Goal: Communication & Community: Answer question/provide support

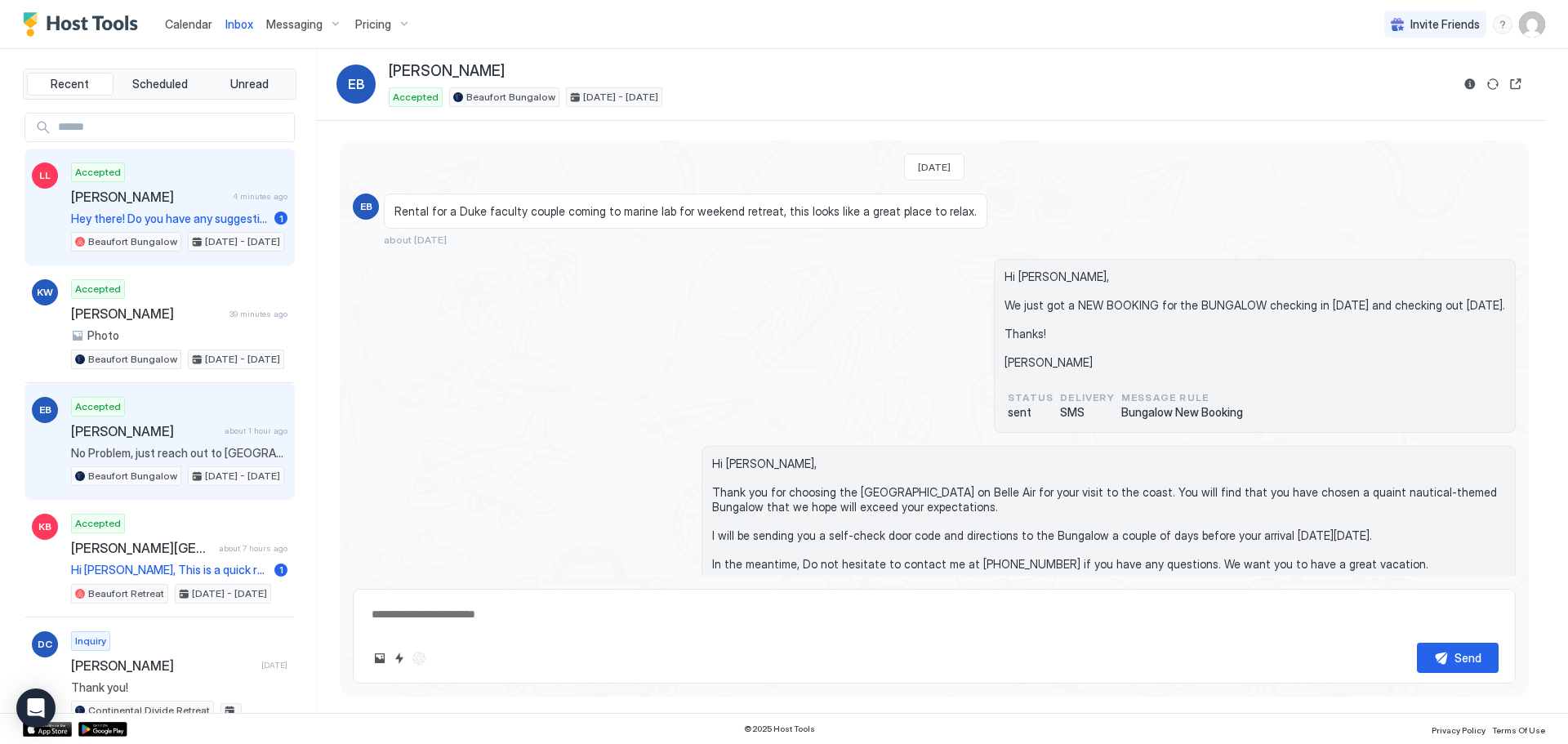
scroll to position [203, 0]
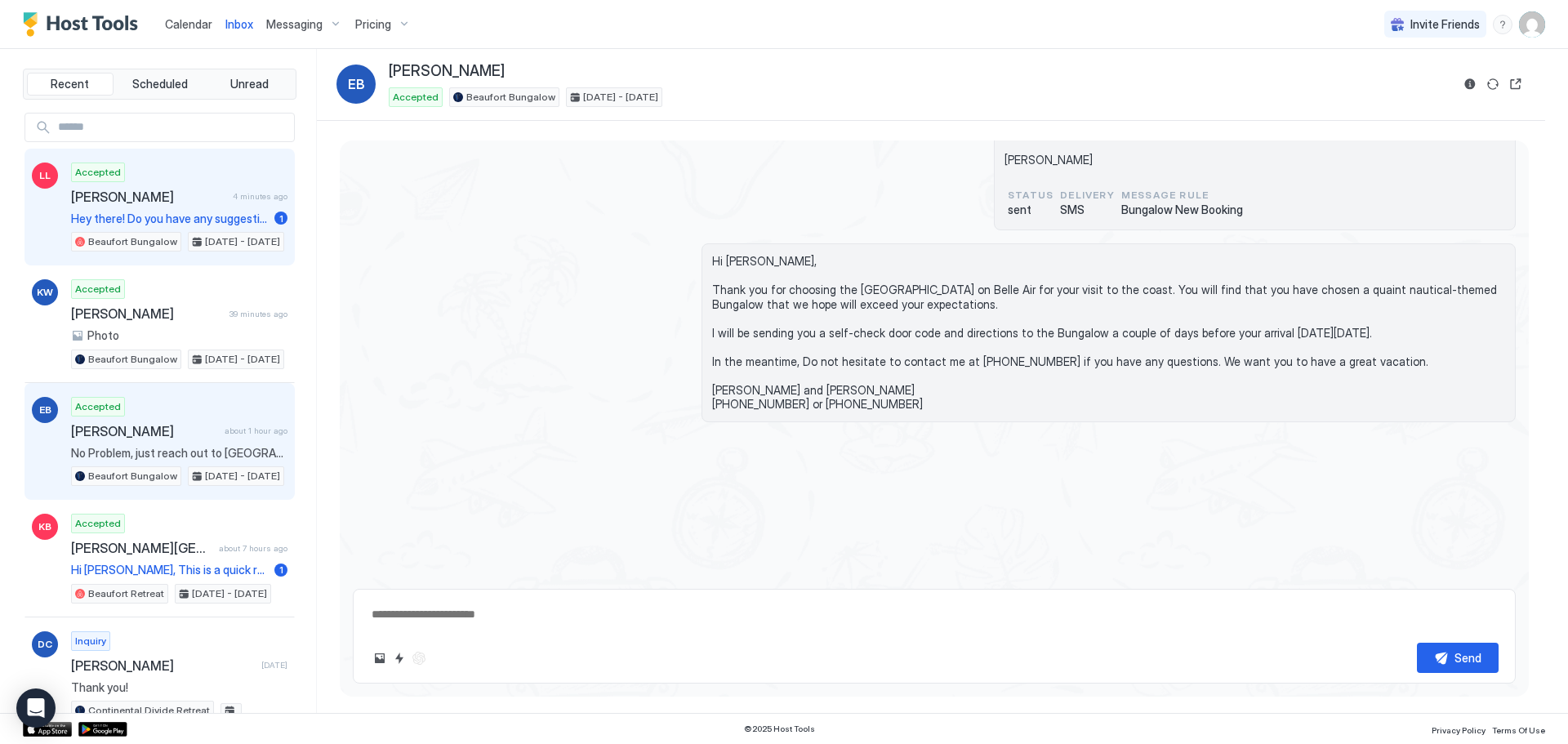
click at [129, 189] on span "[PERSON_NAME]" at bounding box center [148, 196] width 156 height 16
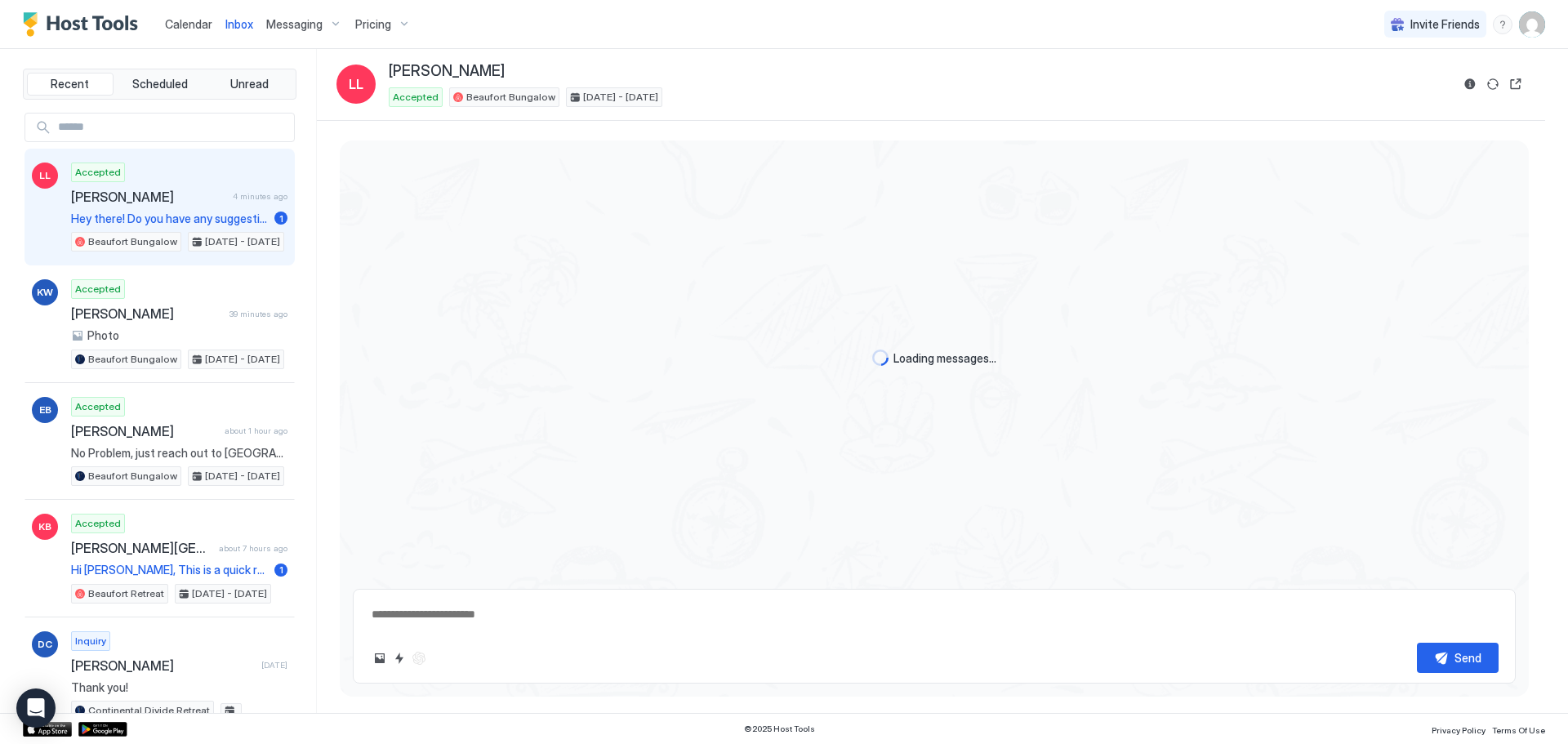
type textarea "*"
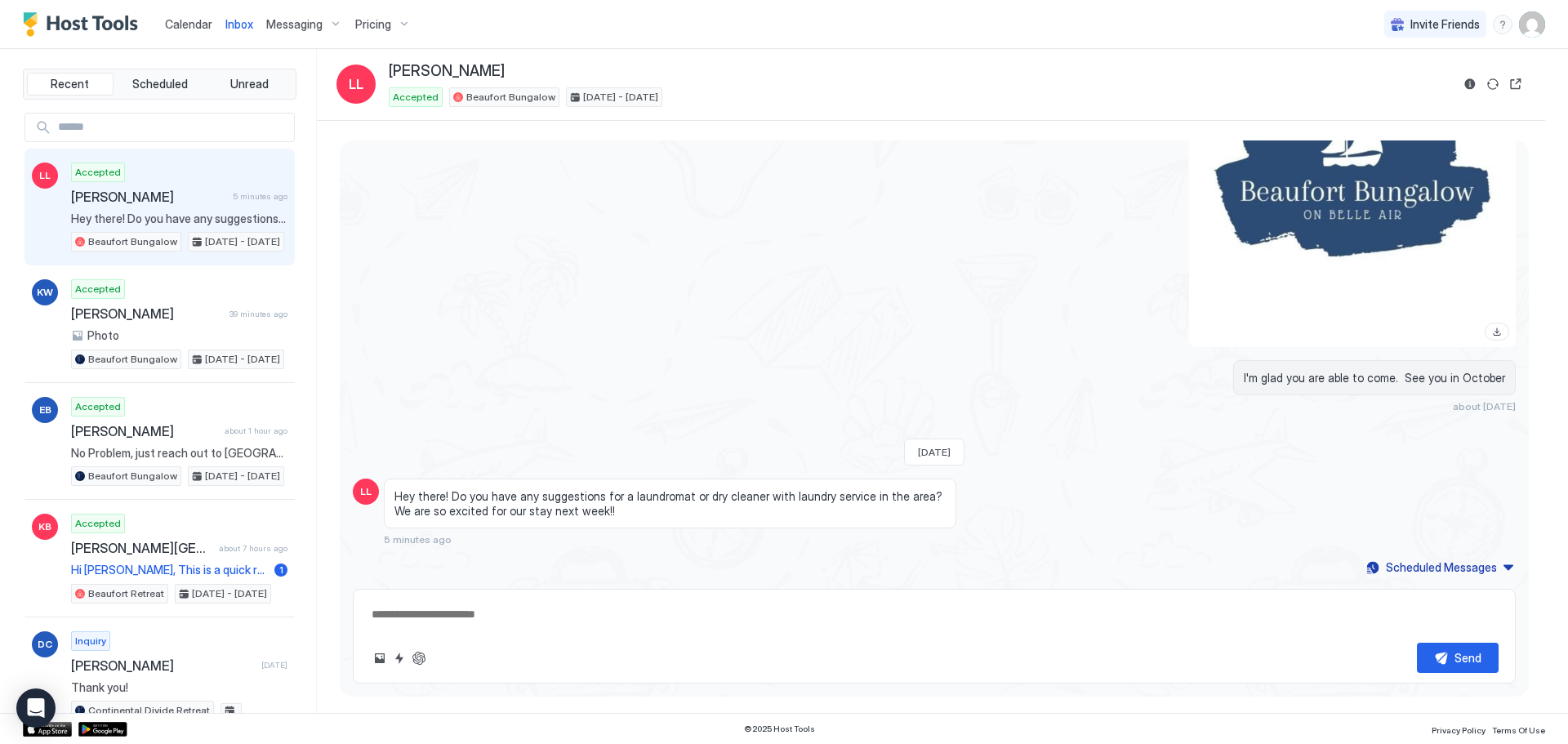
scroll to position [855, 0]
click at [398, 606] on textarea at bounding box center [934, 614] width 1129 height 30
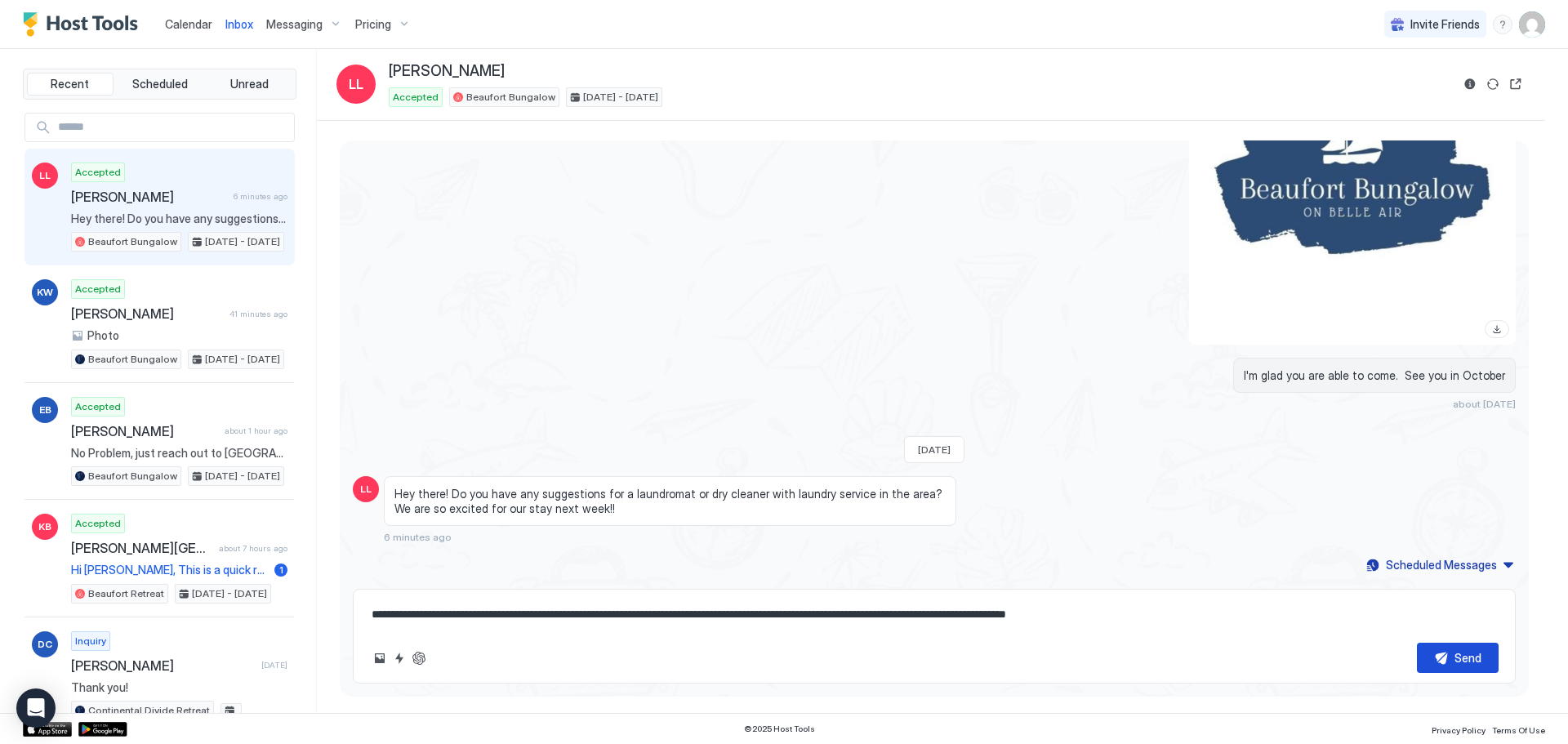
type textarea "**********"
click at [1464, 643] on button "Send" at bounding box center [1458, 658] width 82 height 30
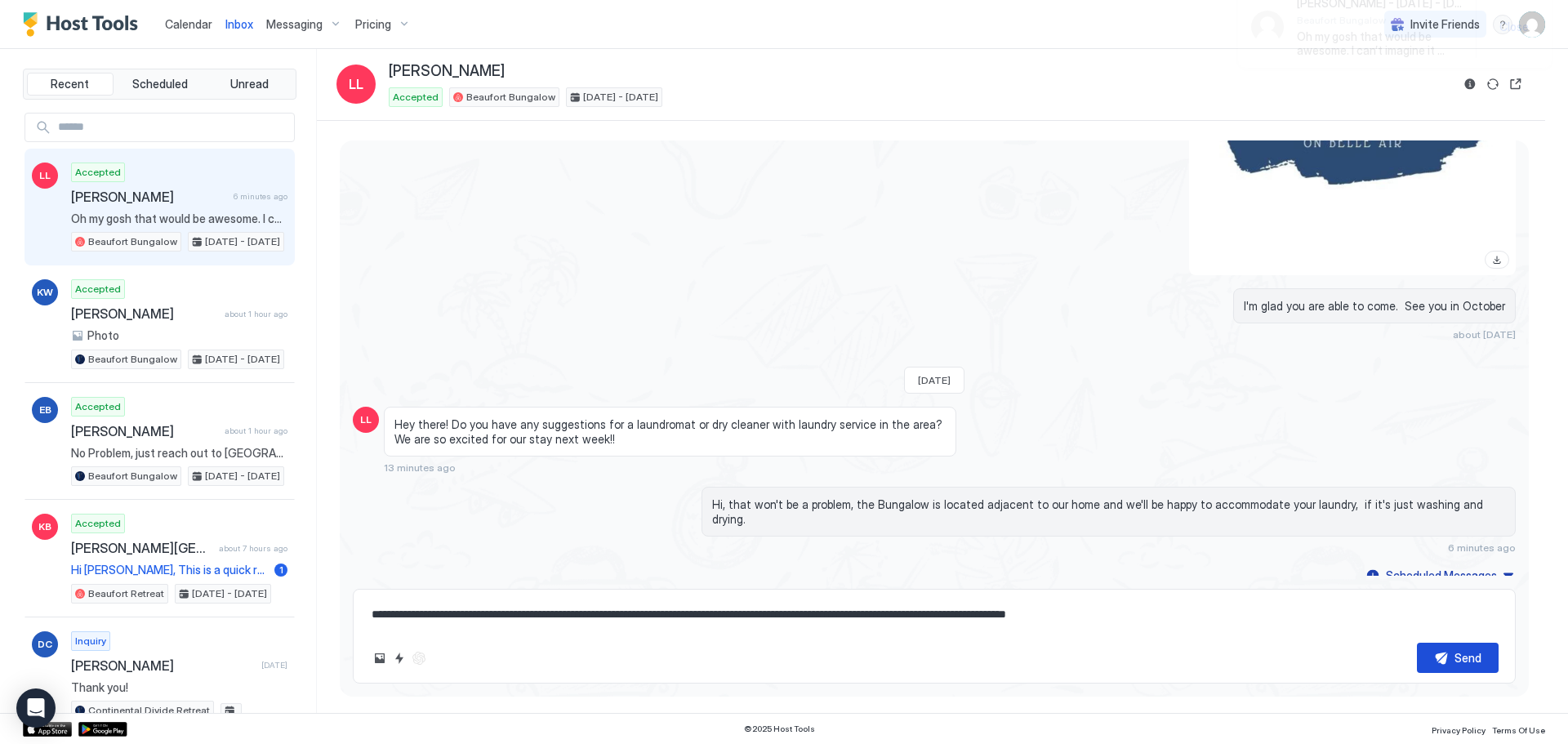
scroll to position [987, 0]
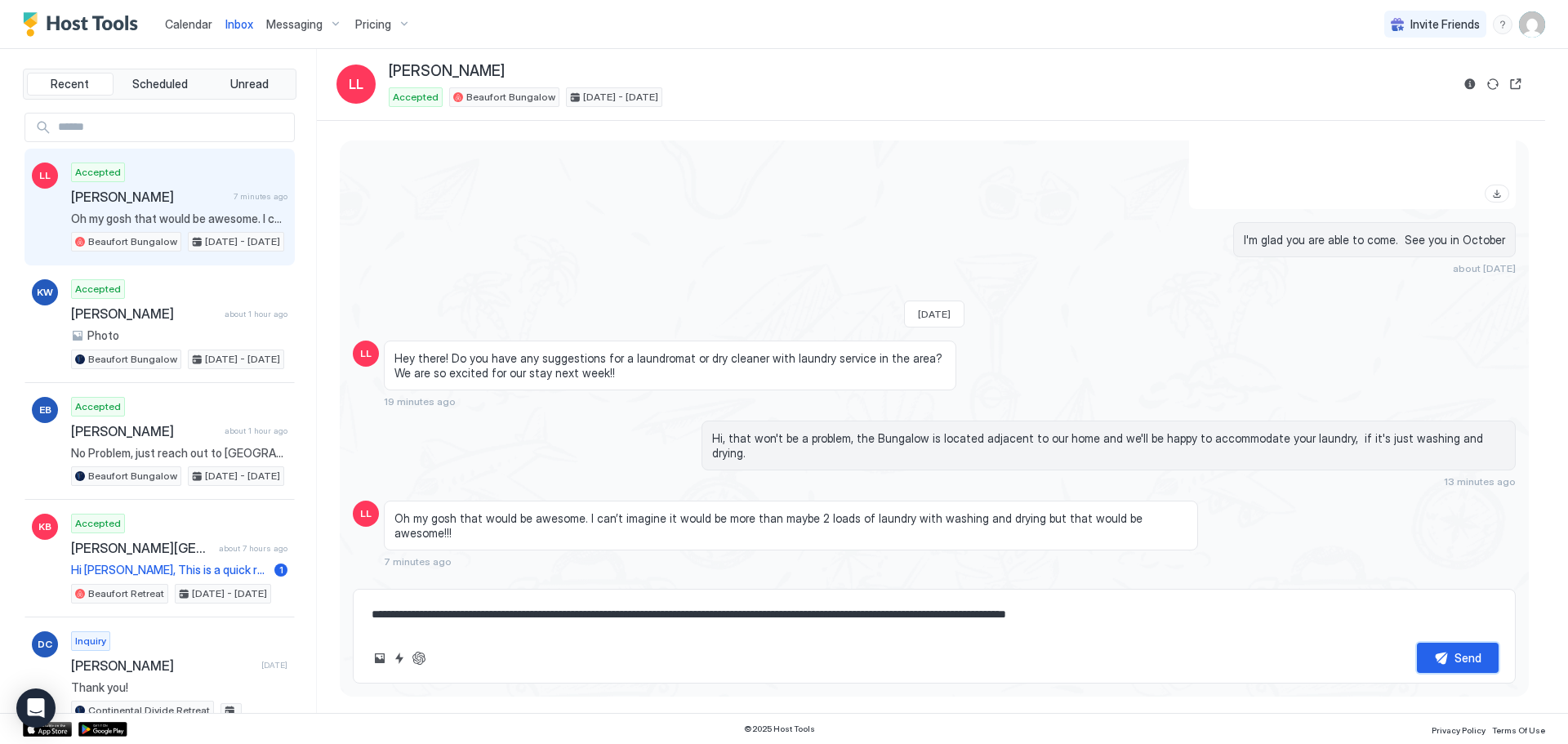
drag, startPoint x: 1452, startPoint y: 642, endPoint x: 1493, endPoint y: 559, distance: 92.6
click at [980, 743] on html "Calendar Inbox Messaging Pricing Invite Friends DI Recent Scheduled Unread LL A…" at bounding box center [784, 372] width 1568 height 744
click at [919, 743] on html "Calendar Inbox Messaging Pricing Invite Friends DI Recent Scheduled Unread LL A…" at bounding box center [784, 372] width 1568 height 744
click at [125, 217] on span "Oh my gosh that would be awesome. I can’t imagine it would be more than maybe 2…" at bounding box center [179, 219] width 216 height 15
click at [377, 24] on span "Pricing" at bounding box center [374, 25] width 36 height 15
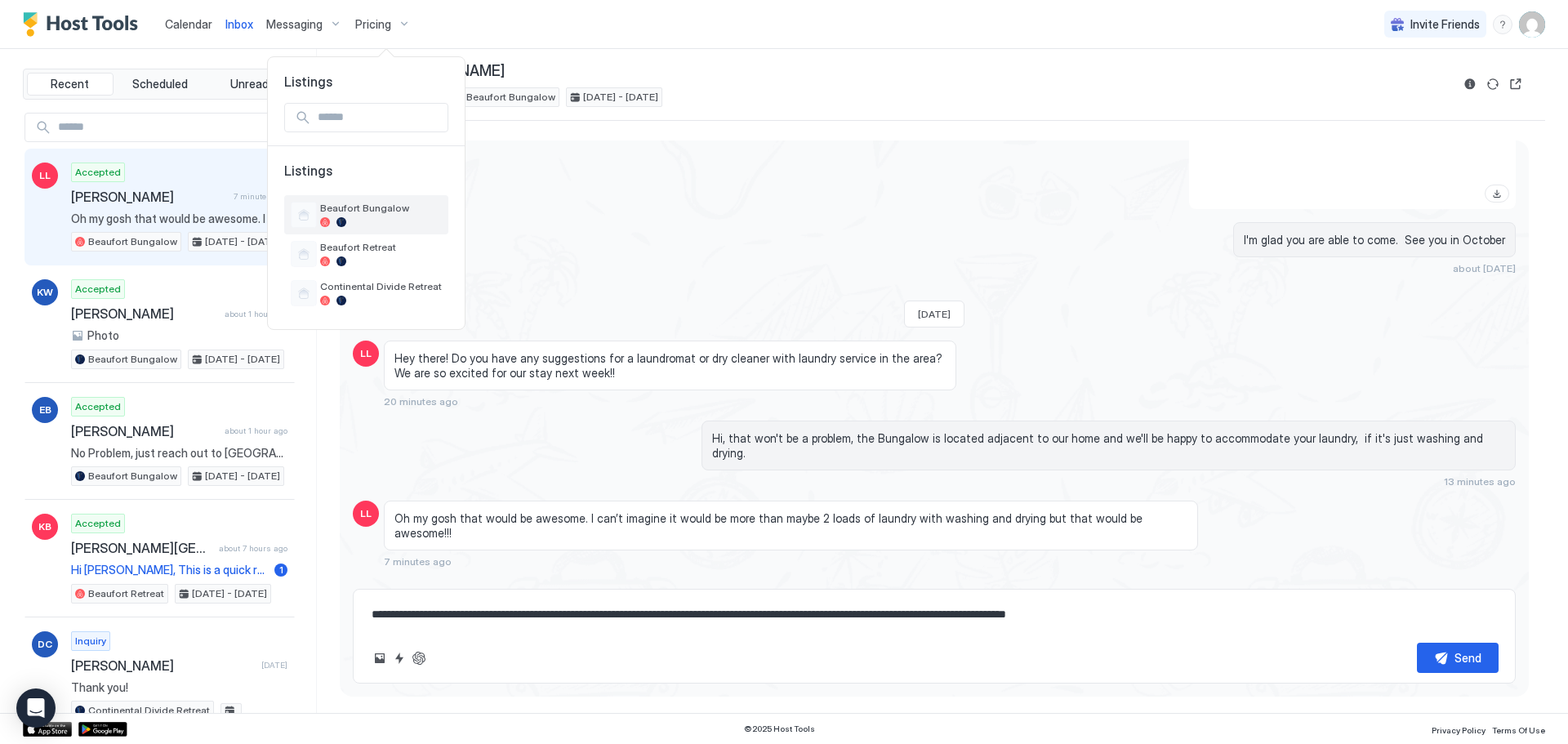
click at [380, 205] on span "Beaufort Bungalow" at bounding box center [381, 207] width 122 height 12
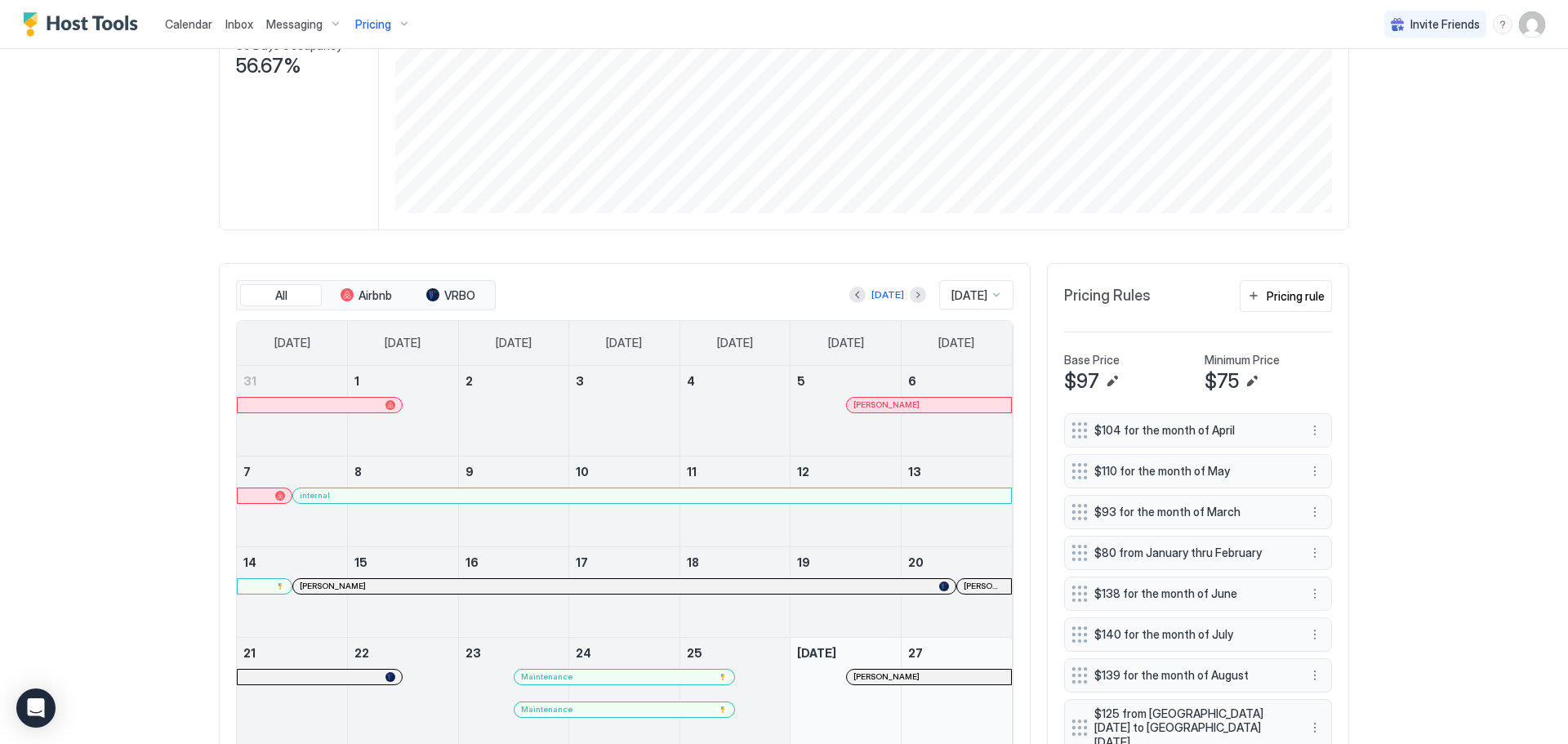
scroll to position [327, 0]
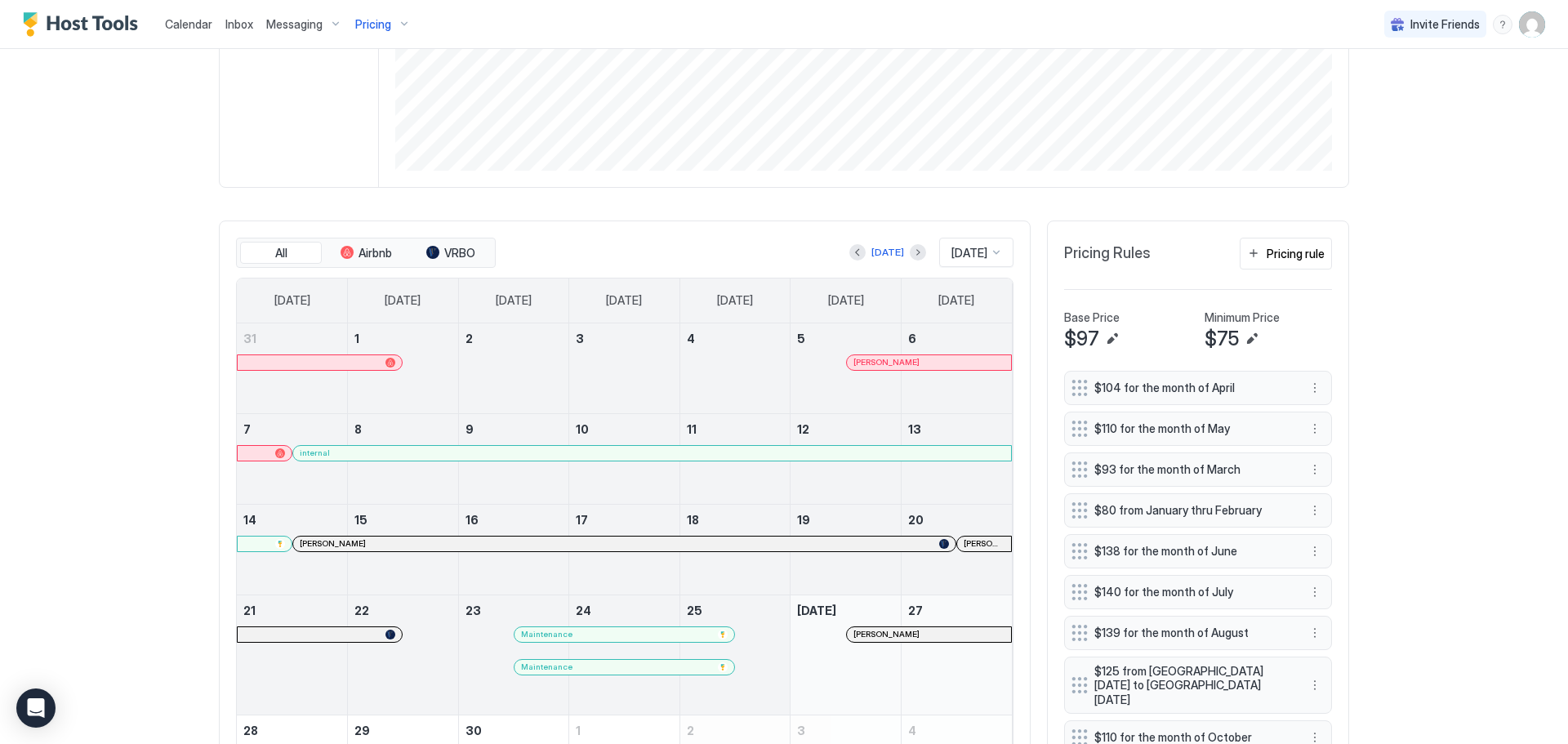
click at [990, 252] on div at bounding box center [996, 252] width 13 height 13
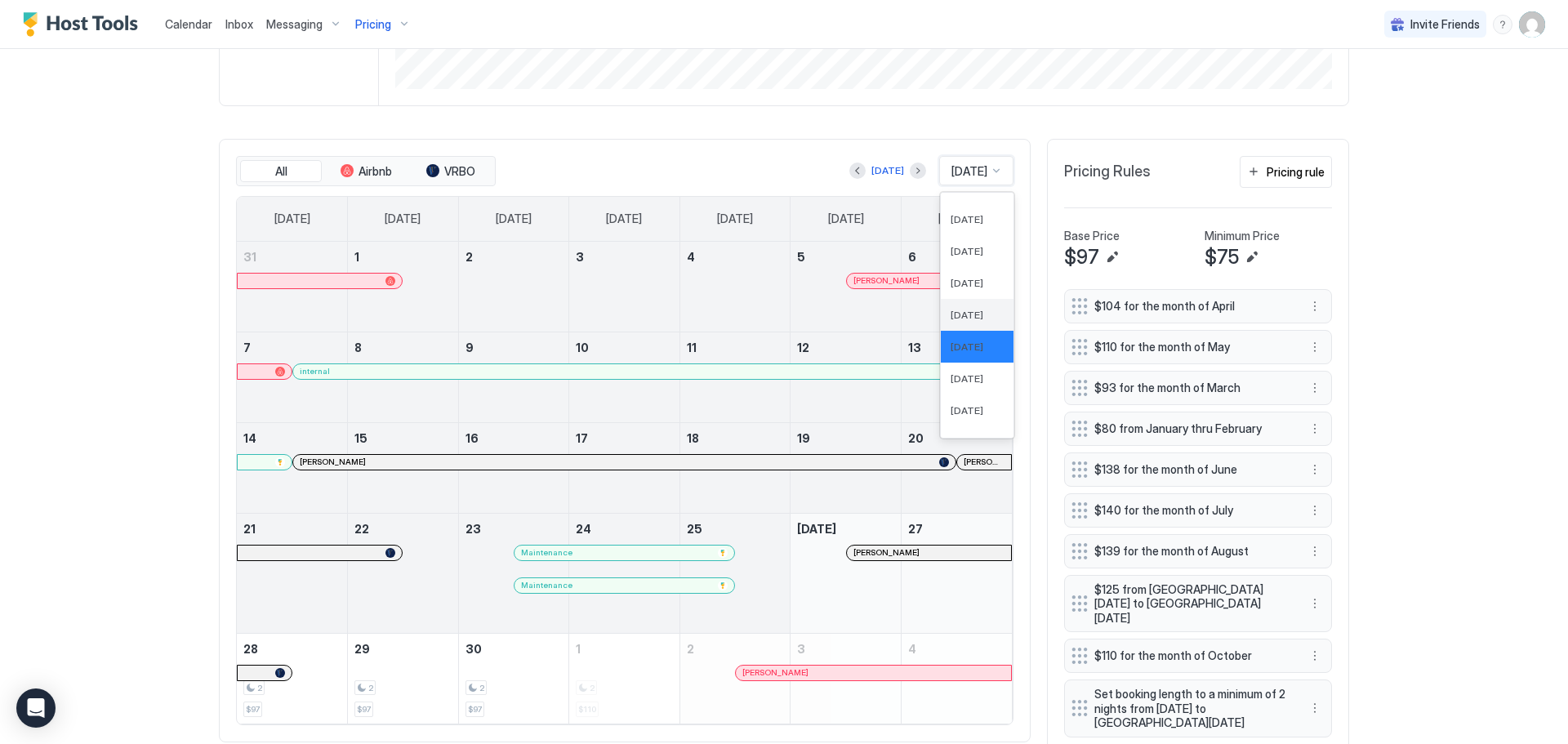
scroll to position [478, 0]
click at [950, 360] on span "[DATE]" at bounding box center [967, 353] width 33 height 12
